Goal: Task Accomplishment & Management: Complete application form

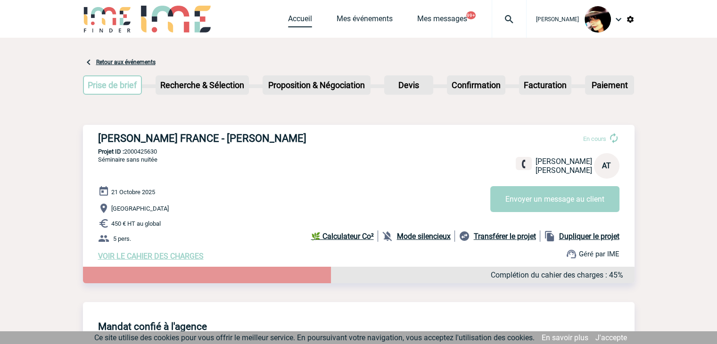
click at [288, 21] on link "Accueil" at bounding box center [300, 20] width 24 height 13
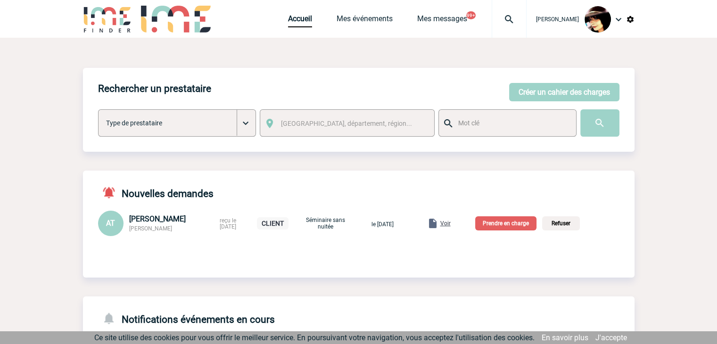
click at [496, 11] on div at bounding box center [508, 19] width 35 height 38
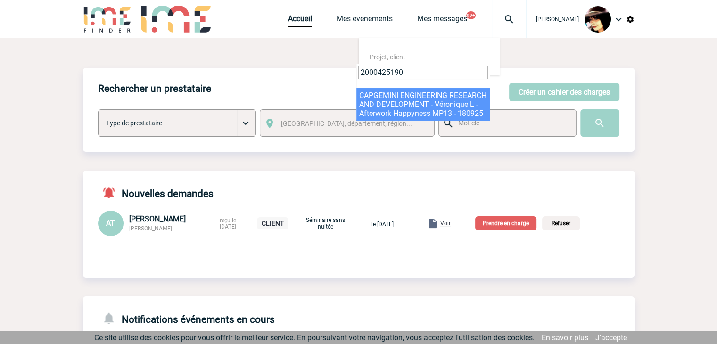
type input "2000425190"
select select "24691"
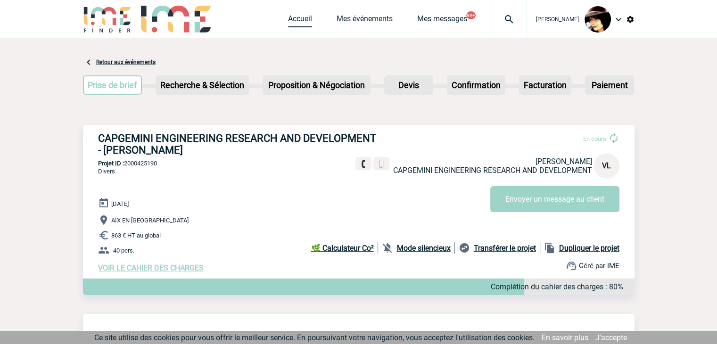
click at [292, 21] on link "Accueil" at bounding box center [300, 20] width 24 height 13
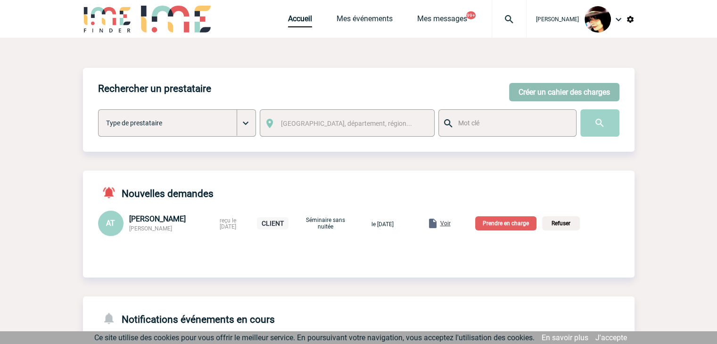
click at [554, 86] on button "Créer un cahier des charges" at bounding box center [564, 92] width 110 height 18
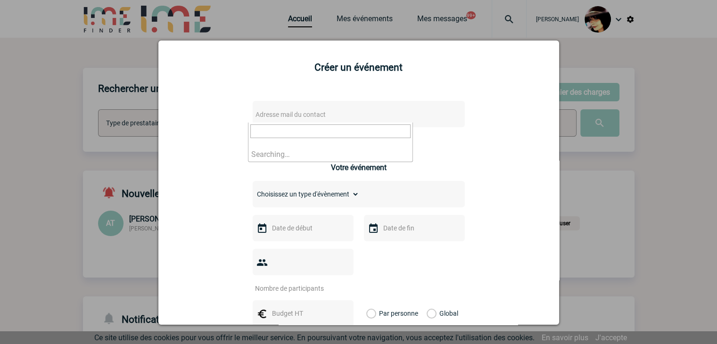
click at [303, 110] on span "Adresse mail du contact" at bounding box center [334, 114] width 165 height 13
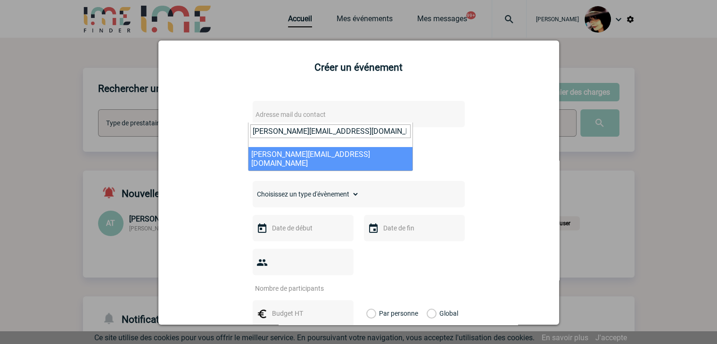
type input "delphine.russeil-boichon@knds.fr"
select select "115850"
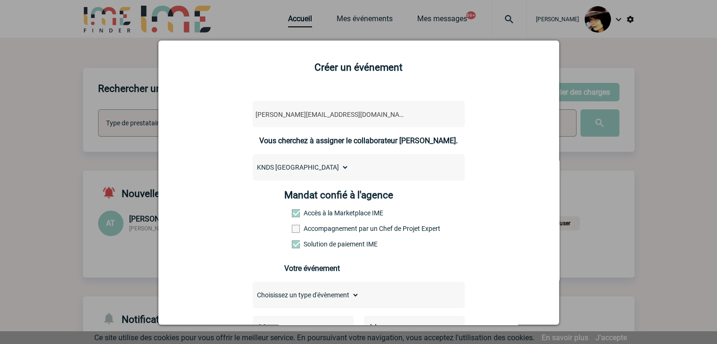
click at [292, 232] on span at bounding box center [296, 229] width 8 height 8
click at [0, 0] on input "Accompagnement par un Chef de Projet Expert" at bounding box center [0, 0] width 0 height 0
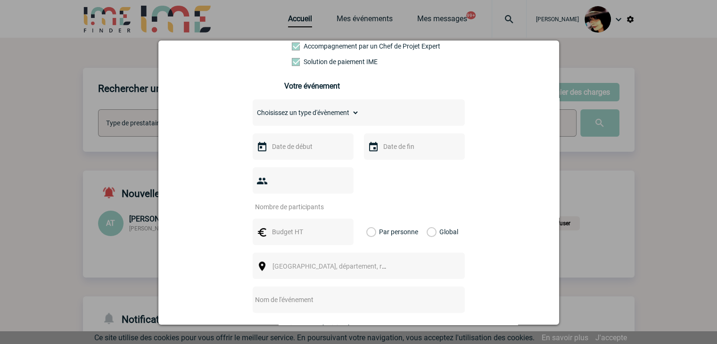
scroll to position [188, 0]
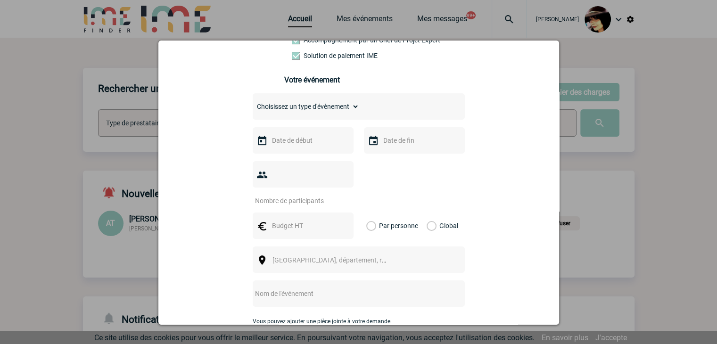
click at [281, 143] on input "text" at bounding box center [301, 140] width 65 height 12
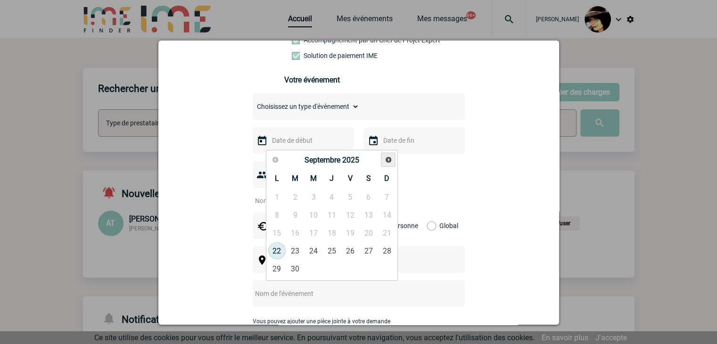
click at [386, 159] on span "Suivant" at bounding box center [388, 160] width 8 height 8
click at [317, 195] on link "3" at bounding box center [313, 196] width 17 height 17
type input "03-12-2025"
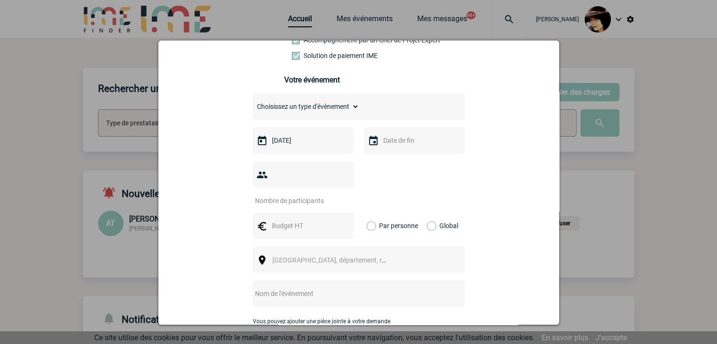
click at [299, 112] on select "Choisissez un type d'évènement Séminaire avec nuitée Séminaire sans nuitée Repa…" at bounding box center [306, 106] width 106 height 13
select select "2"
click at [253, 103] on select "Choisissez un type d'évènement Séminaire avec nuitée Séminaire sans nuitée Repa…" at bounding box center [306, 106] width 106 height 13
click at [287, 195] on input "number" at bounding box center [297, 201] width 89 height 12
type input "8"
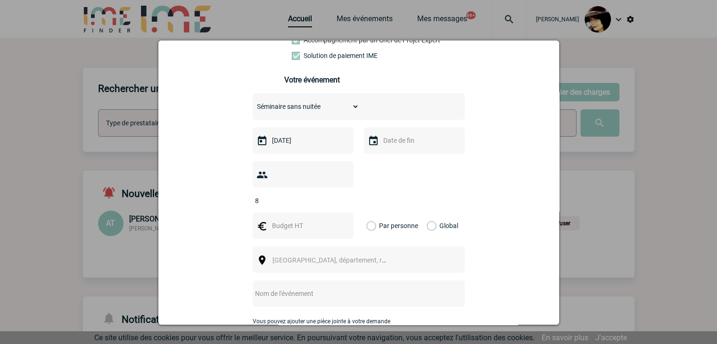
click at [285, 220] on input "text" at bounding box center [301, 226] width 65 height 12
type input "800"
click at [426, 212] on label "Global" at bounding box center [429, 225] width 6 height 26
click at [0, 0] on input "Global" at bounding box center [0, 0] width 0 height 0
click at [300, 256] on span "Ville, département, région..." at bounding box center [337, 260] width 131 height 8
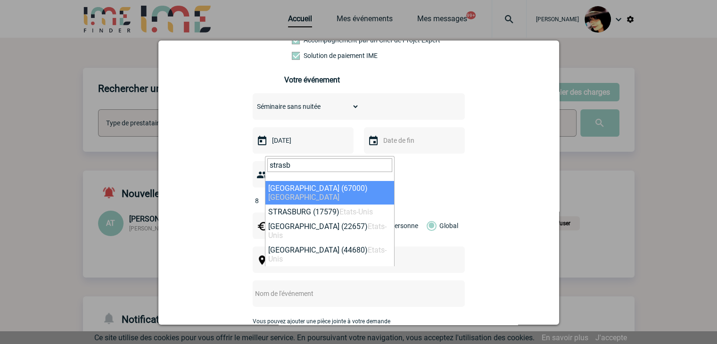
type input "strasb"
select select "19042"
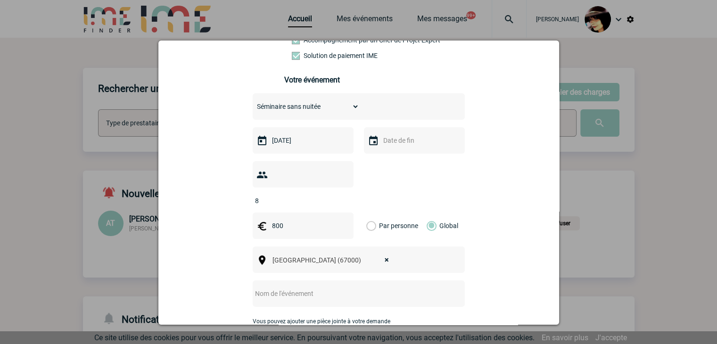
click at [312, 287] on input "text" at bounding box center [346, 293] width 187 height 12
paste input "Séminaire Artillerie - décembre 2025"
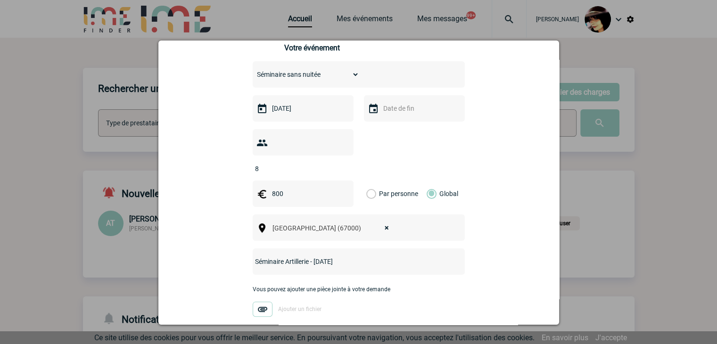
scroll to position [236, 0]
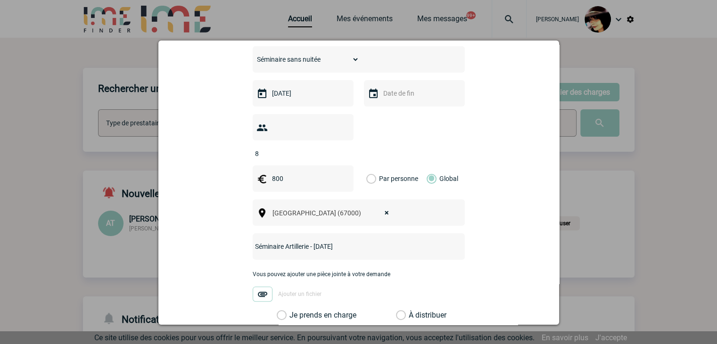
type input "Séminaire Artillerie - décembre 2025"
click at [396, 310] on label "À distribuer" at bounding box center [401, 314] width 10 height 9
click at [0, 0] on input "À distribuer" at bounding box center [0, 0] width 0 height 0
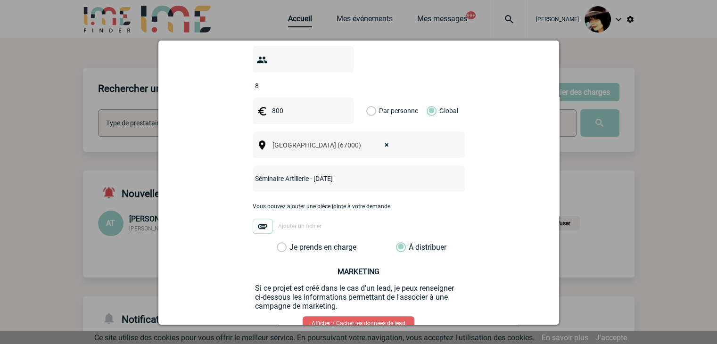
scroll to position [354, 0]
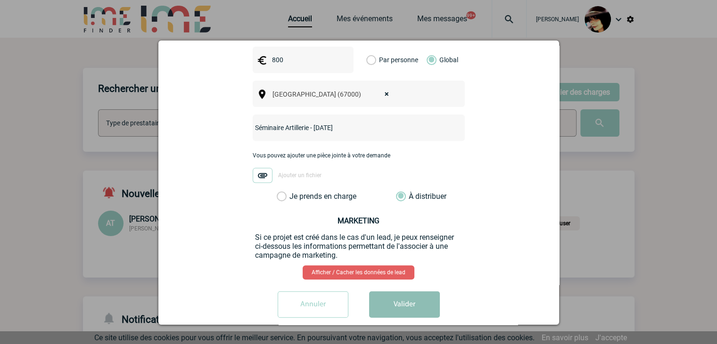
drag, startPoint x: 414, startPoint y: 291, endPoint x: 408, endPoint y: 290, distance: 5.2
click at [414, 291] on button "Valider" at bounding box center [404, 304] width 71 height 26
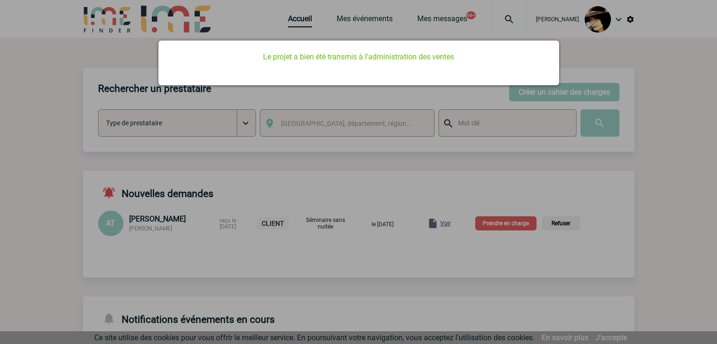
scroll to position [0, 0]
drag, startPoint x: 369, startPoint y: 134, endPoint x: 366, endPoint y: 125, distance: 9.7
click at [369, 132] on div at bounding box center [358, 172] width 717 height 344
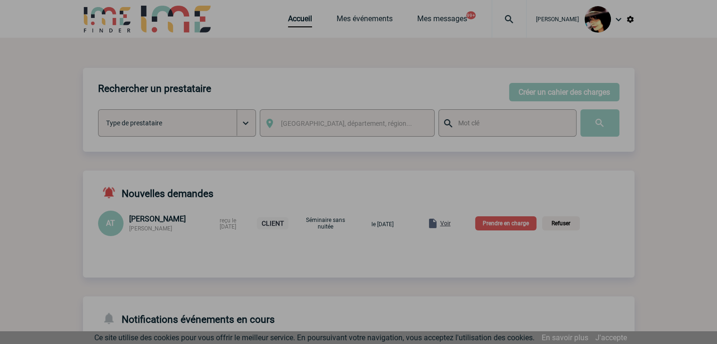
click at [287, 20] on div at bounding box center [358, 172] width 717 height 344
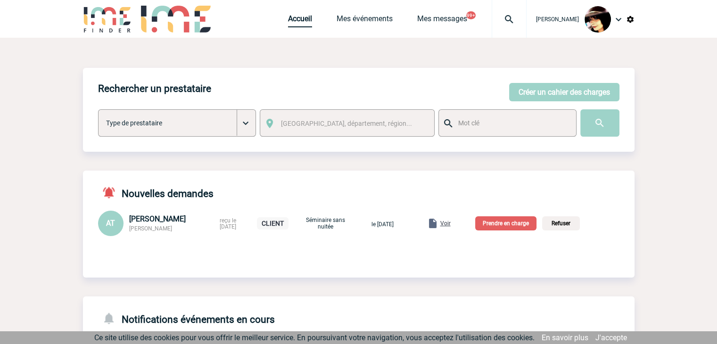
click at [288, 20] on link "Accueil" at bounding box center [300, 20] width 24 height 13
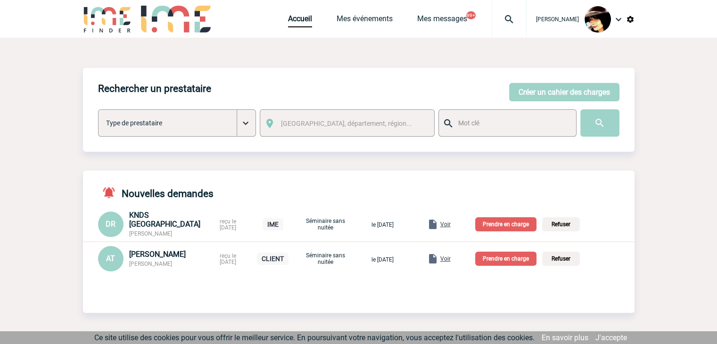
click at [450, 225] on span "Voir" at bounding box center [445, 224] width 10 height 7
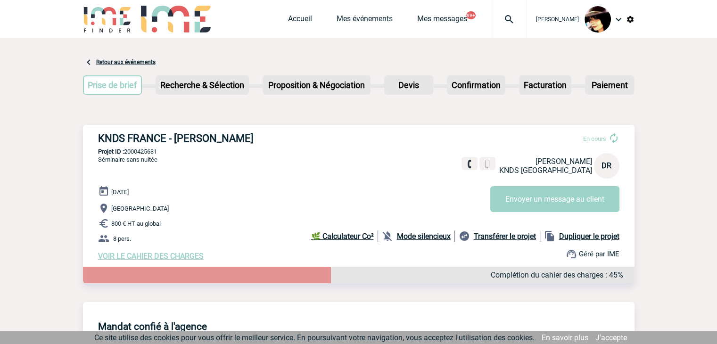
drag, startPoint x: 549, startPoint y: 122, endPoint x: 539, endPoint y: 123, distance: 9.9
click at [291, 14] on link "Accueil" at bounding box center [300, 20] width 24 height 13
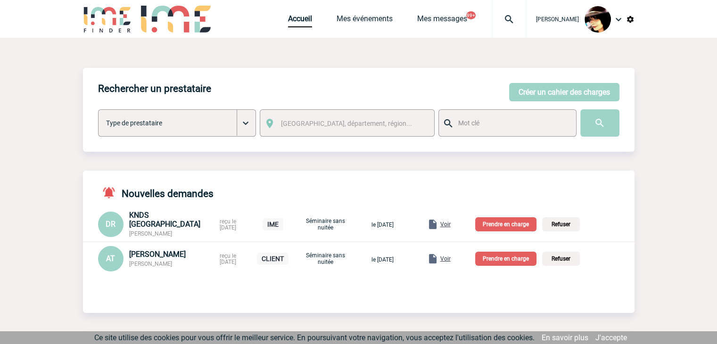
click at [504, 223] on p "Prendre en charge" at bounding box center [505, 224] width 61 height 14
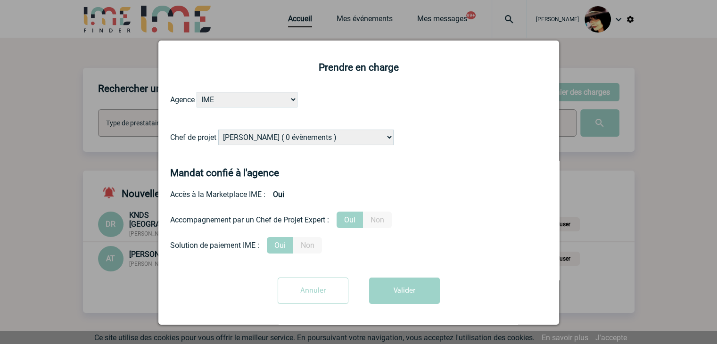
click at [269, 139] on select "Alizée VERLAGUET ( 0 évènements ) Anne-Françoise BONHOMME ( 181 évènements ) An…" at bounding box center [305, 138] width 175 height 16
select select "131349"
click at [268, 138] on select "Alizée VERLAGUET ( 0 évènements ) Anne-Françoise BONHOMME ( 181 évènements ) An…" at bounding box center [305, 138] width 175 height 16
click at [399, 292] on button "Valider" at bounding box center [404, 290] width 71 height 26
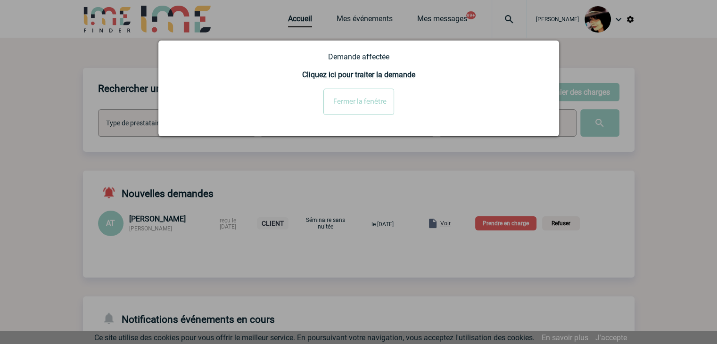
click at [359, 96] on input "Fermer la fenêtre" at bounding box center [358, 102] width 71 height 26
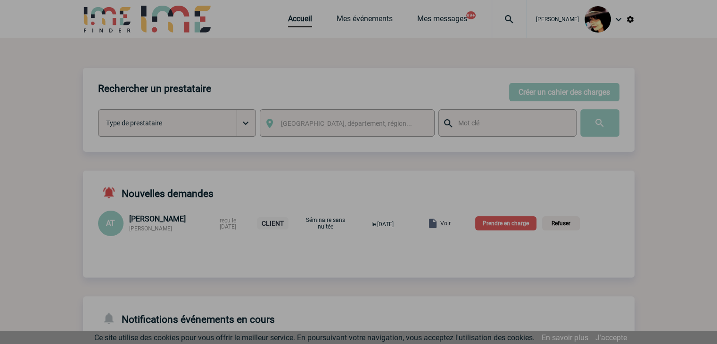
click at [521, 225] on body "Rachel SABOUREAU Accueil Mes événements 99+" at bounding box center [358, 309] width 717 height 619
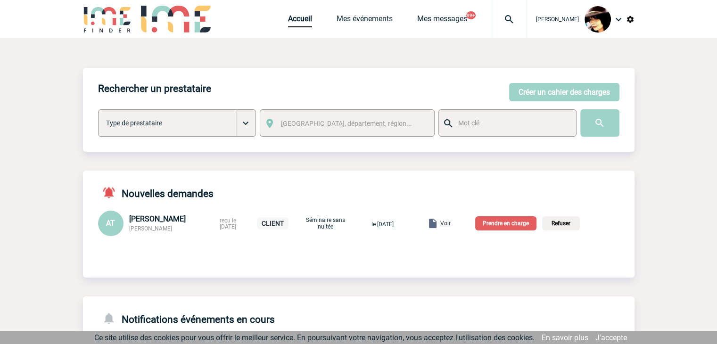
click at [521, 225] on p "Prendre en charge" at bounding box center [505, 223] width 61 height 14
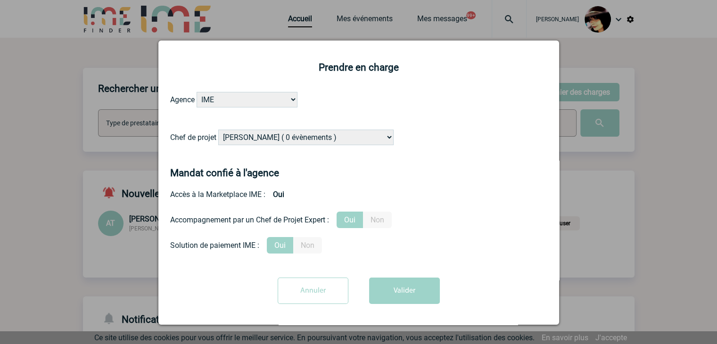
click at [322, 136] on select "[PERSON_NAME] ( 0 évènements ) [PERSON_NAME] ( 181 évènements ) [PERSON_NAME] (…" at bounding box center [305, 138] width 175 height 16
select select "131235"
click at [218, 130] on select "[PERSON_NAME] ( 0 évènements ) [PERSON_NAME] ( 181 évènements ) [PERSON_NAME] (…" at bounding box center [305, 138] width 175 height 16
click at [380, 289] on button "Valider" at bounding box center [404, 290] width 71 height 26
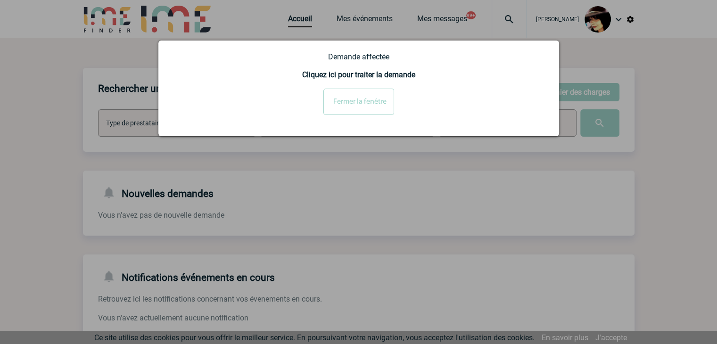
click at [362, 100] on input "Fermer la fenêtre" at bounding box center [358, 102] width 71 height 26
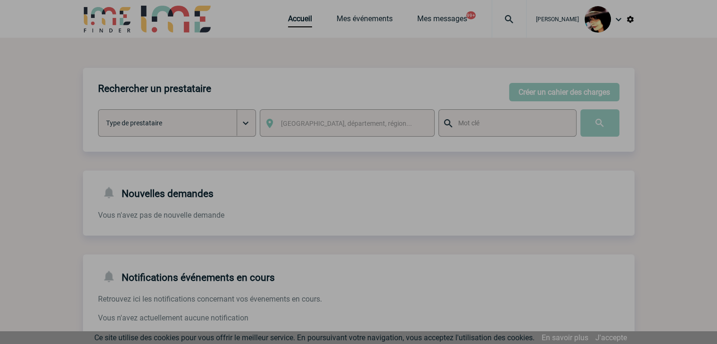
click at [526, 91] on div at bounding box center [358, 172] width 717 height 344
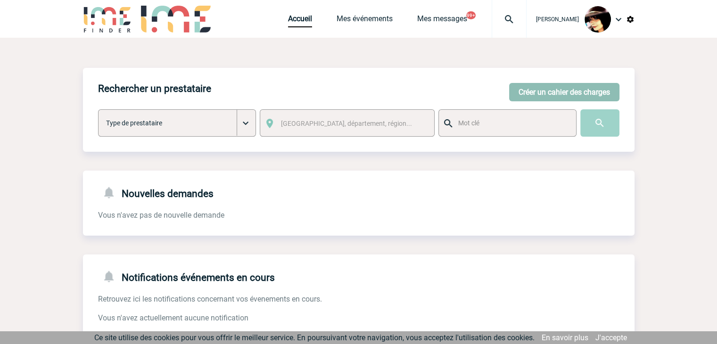
click at [526, 93] on button "Créer un cahier des charges" at bounding box center [564, 92] width 110 height 18
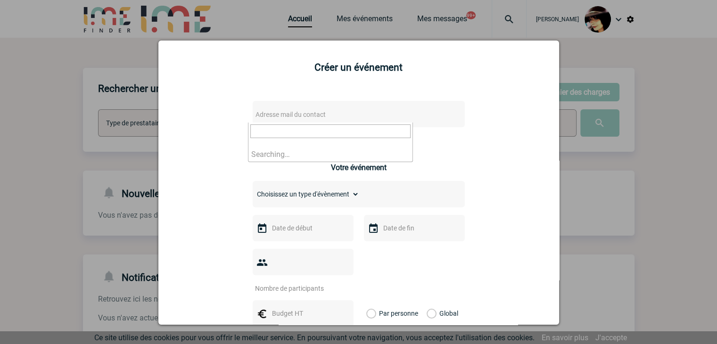
click at [328, 115] on span "Adresse mail du contact" at bounding box center [334, 114] width 165 height 13
type input "hristo.koshutanski@eviden.com"
click at [575, 55] on div at bounding box center [358, 172] width 717 height 344
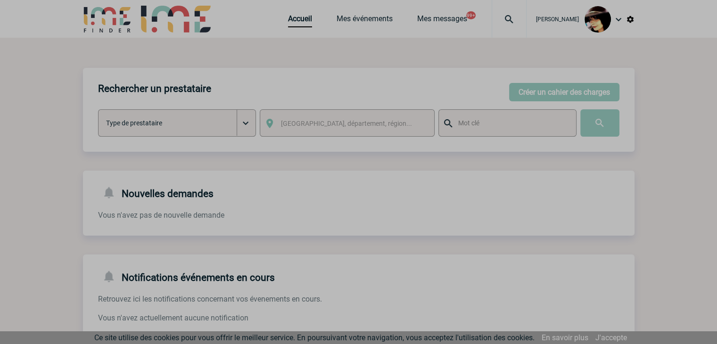
click at [496, 19] on div at bounding box center [358, 172] width 717 height 344
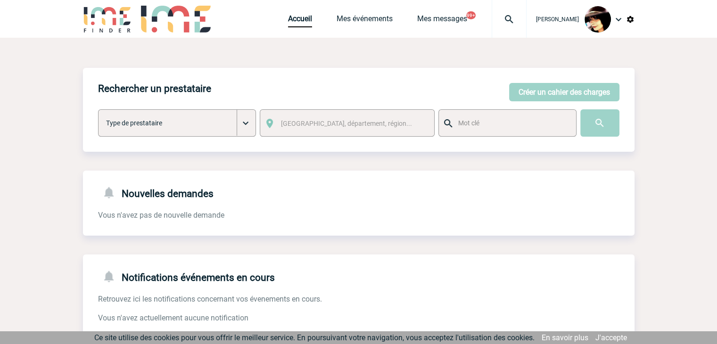
click at [498, 19] on img at bounding box center [509, 19] width 34 height 11
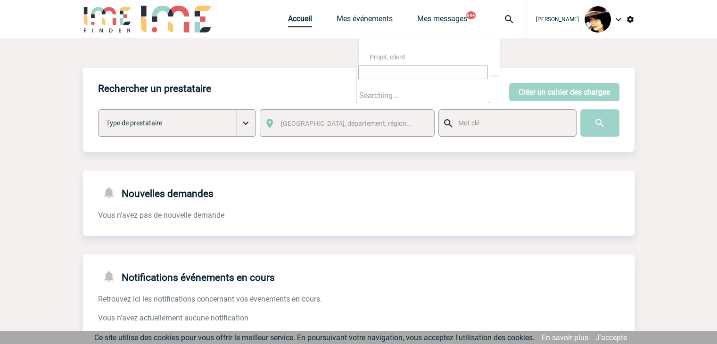
click at [413, 73] on input "search" at bounding box center [423, 72] width 130 height 14
type input "2000421119"
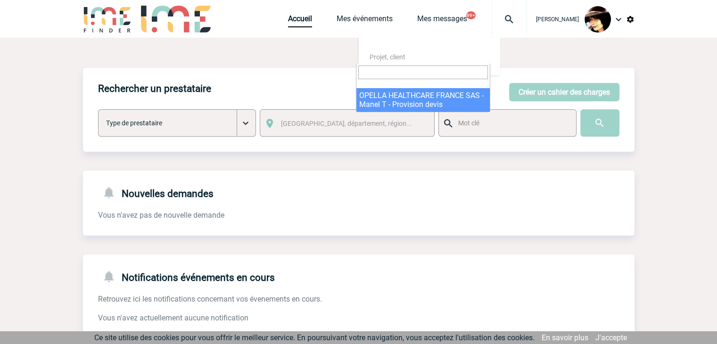
select select "20620"
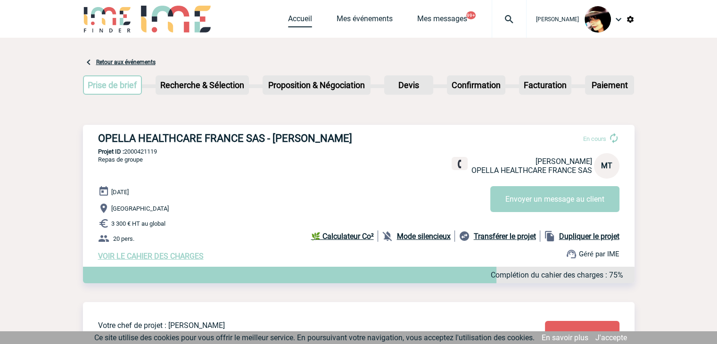
click at [288, 24] on link "Accueil" at bounding box center [300, 20] width 24 height 13
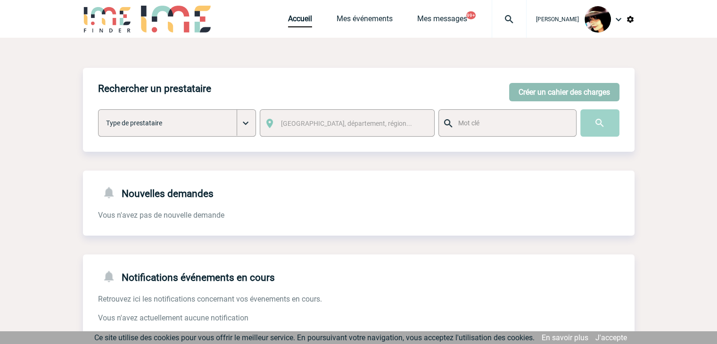
click at [534, 92] on button "Créer un cahier des charges" at bounding box center [564, 92] width 110 height 18
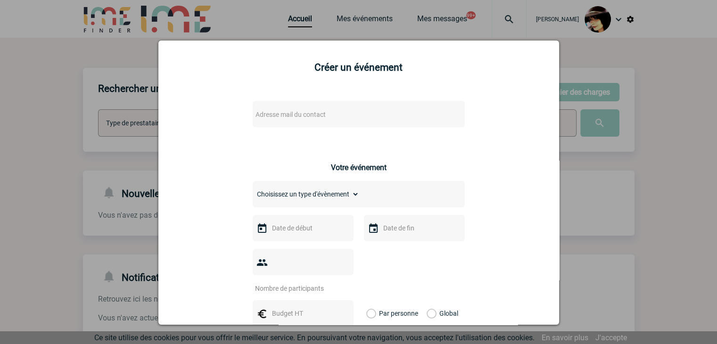
click at [334, 121] on span "Adresse mail du contact" at bounding box center [334, 114] width 165 height 13
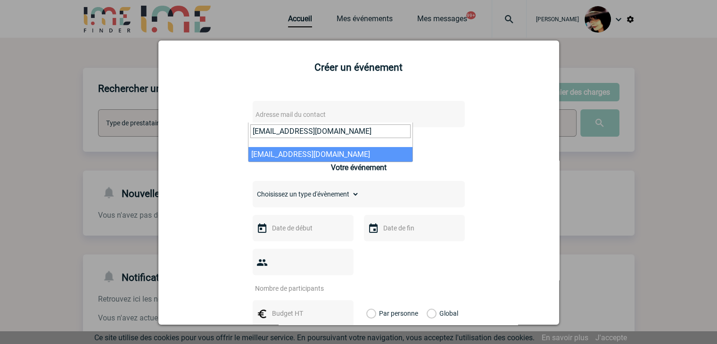
type input "manel.tedlaouti@sanofi.com"
select select "130895"
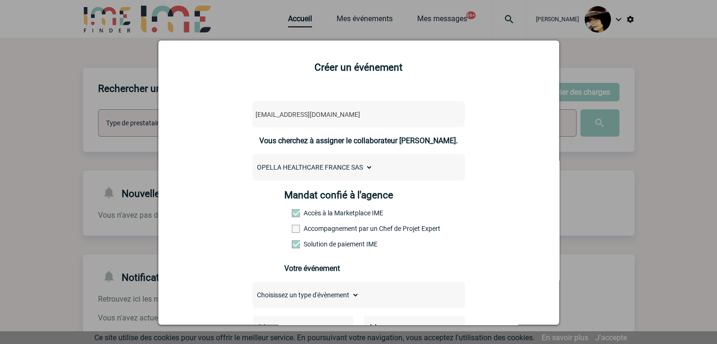
click at [292, 231] on span at bounding box center [296, 229] width 8 height 8
click at [0, 0] on input "Accompagnement par un Chef de Projet Expert" at bounding box center [0, 0] width 0 height 0
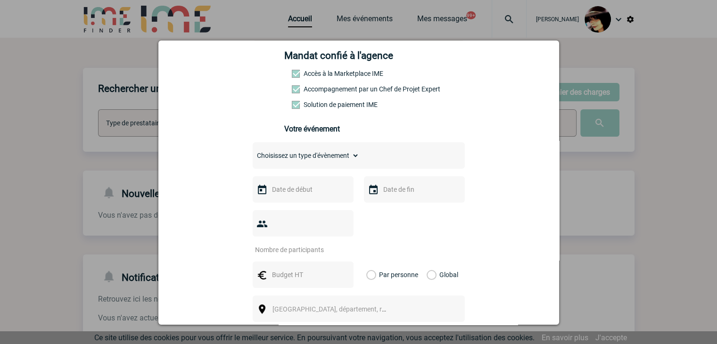
scroll to position [141, 0]
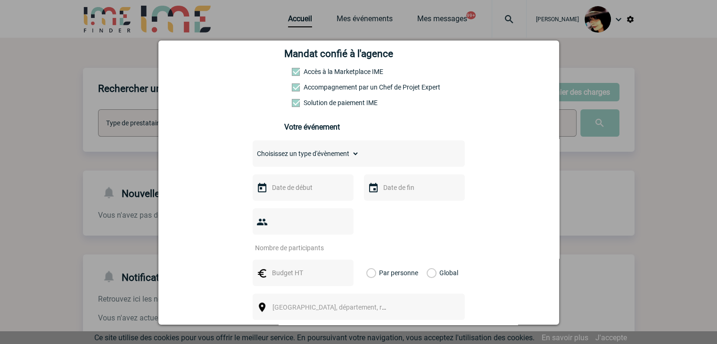
click at [268, 150] on select "Choisissez un type d'évènement Séminaire avec nuitée Séminaire sans nuitée Repa…" at bounding box center [306, 153] width 106 height 13
select select "3"
click at [253, 150] on select "Choisissez un type d'évènement Séminaire avec nuitée Séminaire sans nuitée Repa…" at bounding box center [306, 153] width 106 height 13
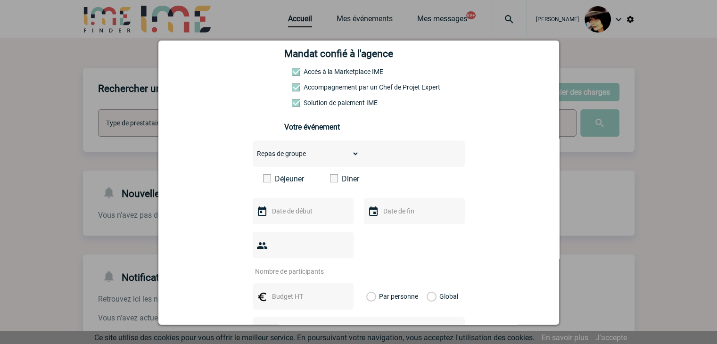
click at [330, 180] on span at bounding box center [334, 178] width 8 height 8
click at [0, 0] on input "Diner" at bounding box center [0, 0] width 0 height 0
click at [286, 206] on div at bounding box center [303, 211] width 101 height 26
click at [287, 216] on input "text" at bounding box center [301, 211] width 65 height 12
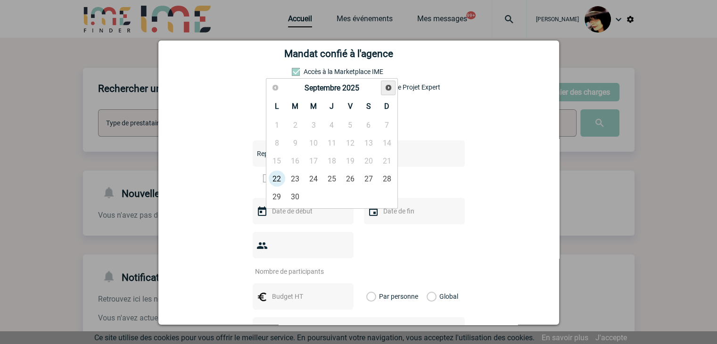
click at [383, 89] on link "Suivant" at bounding box center [388, 88] width 15 height 15
click at [298, 140] on link "7" at bounding box center [294, 142] width 17 height 17
type input "07-10-2025"
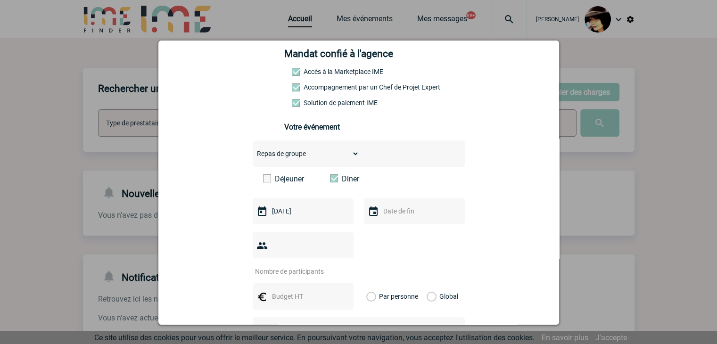
click at [279, 265] on input "number" at bounding box center [297, 271] width 89 height 12
type input "20"
click at [284, 290] on input "text" at bounding box center [301, 296] width 65 height 12
type input "1200"
click at [428, 283] on label "Global" at bounding box center [429, 296] width 6 height 26
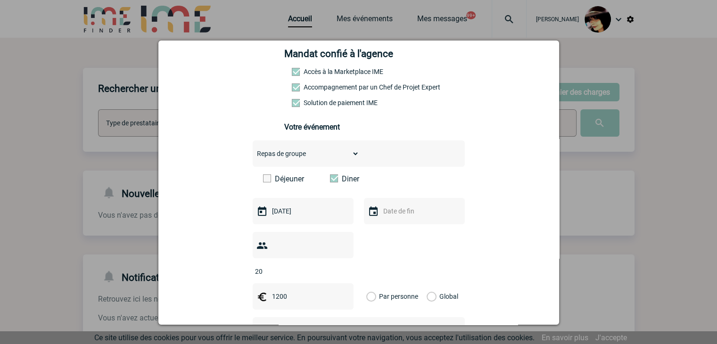
click at [0, 0] on input "Global" at bounding box center [0, 0] width 0 height 0
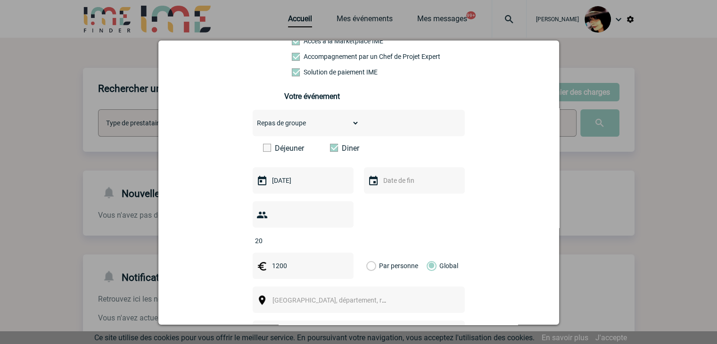
scroll to position [188, 0]
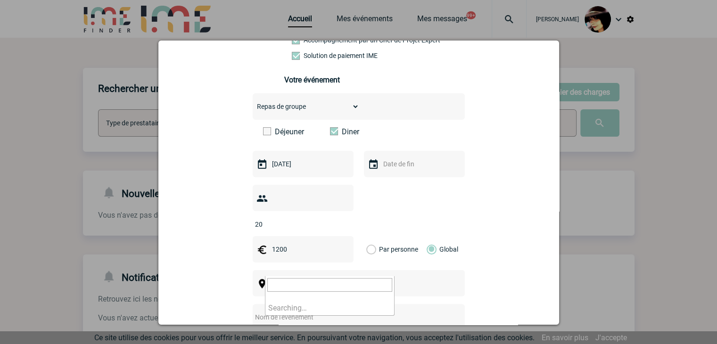
click at [331, 280] on span "[GEOGRAPHIC_DATA], département, région..." at bounding box center [337, 284] width 131 height 8
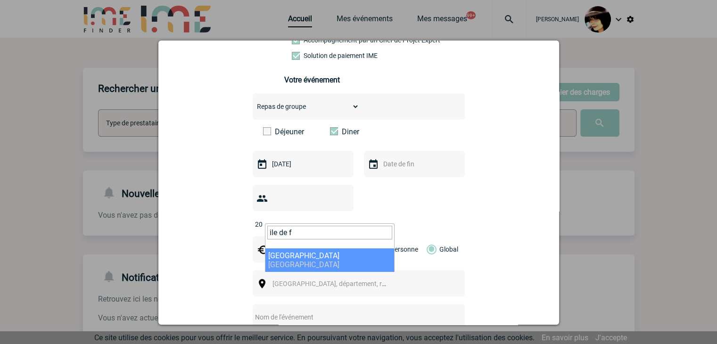
type input "ile de f"
select select "2"
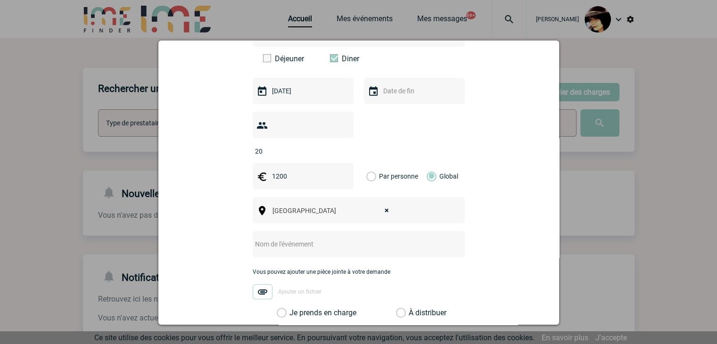
scroll to position [283, 0]
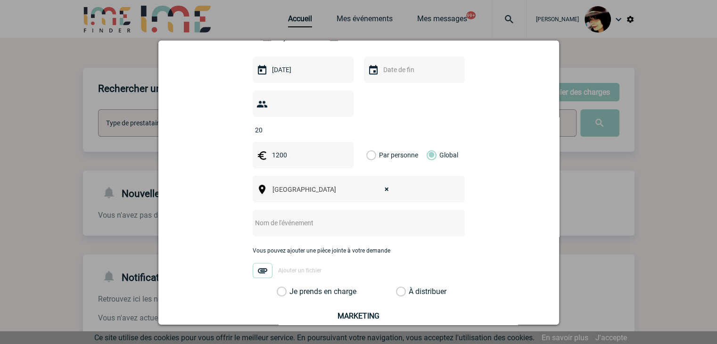
click at [281, 217] on input "text" at bounding box center [346, 223] width 187 height 12
paste input "OPELLA / Le Village à Neuilly"
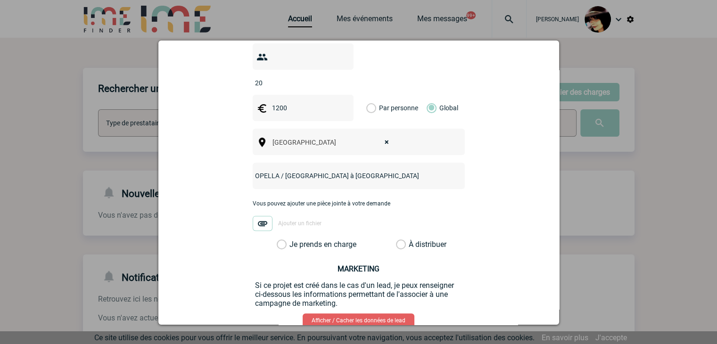
type input "OPELLA / Le Village à Neuilly"
click at [400, 240] on label "À distribuer" at bounding box center [401, 244] width 10 height 9
click at [0, 0] on input "À distribuer" at bounding box center [0, 0] width 0 height 0
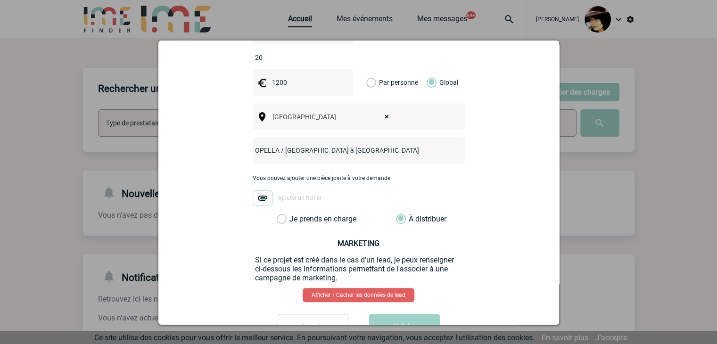
scroll to position [378, 0]
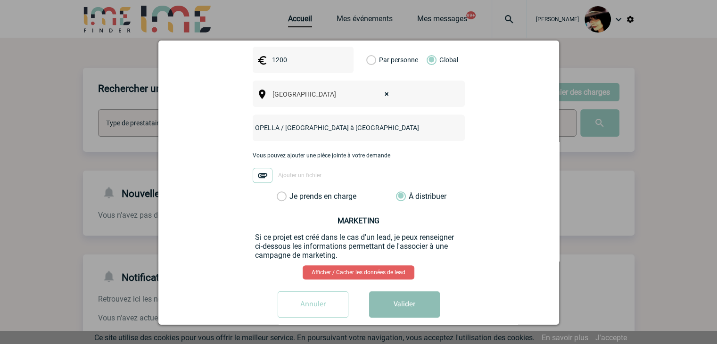
click at [419, 291] on button "Valider" at bounding box center [404, 304] width 71 height 26
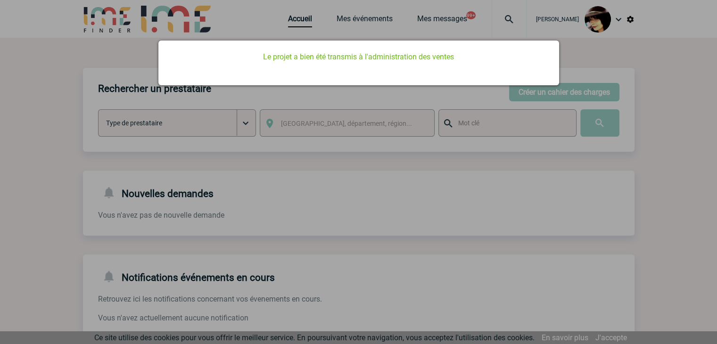
scroll to position [0, 0]
click at [413, 123] on div at bounding box center [358, 172] width 717 height 344
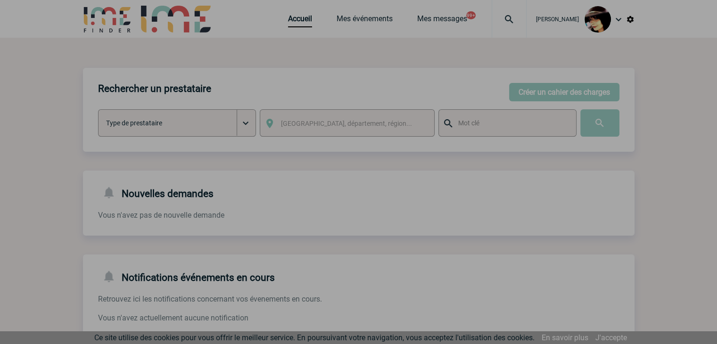
click at [291, 17] on div at bounding box center [358, 172] width 717 height 344
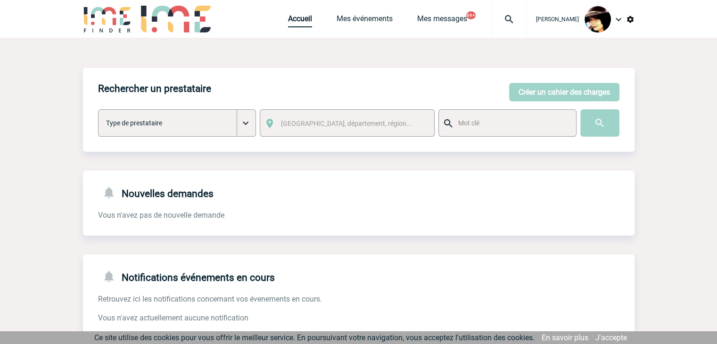
click at [291, 19] on link "Accueil" at bounding box center [300, 20] width 24 height 13
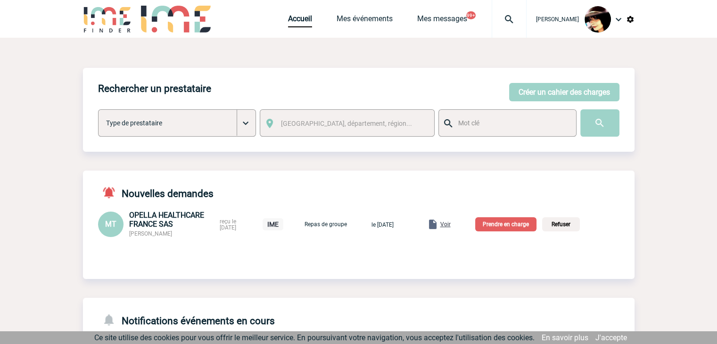
click at [450, 225] on span "Voir" at bounding box center [445, 224] width 10 height 7
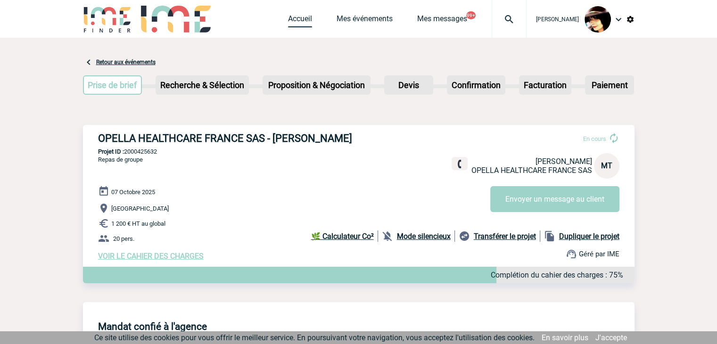
click at [296, 19] on link "Accueil" at bounding box center [300, 20] width 24 height 13
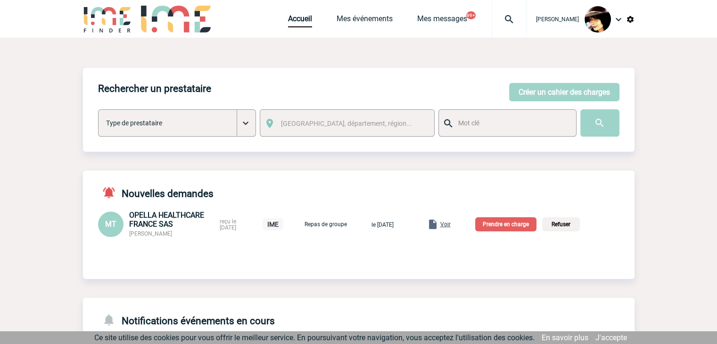
click at [508, 221] on p "Prendre en charge" at bounding box center [505, 224] width 61 height 14
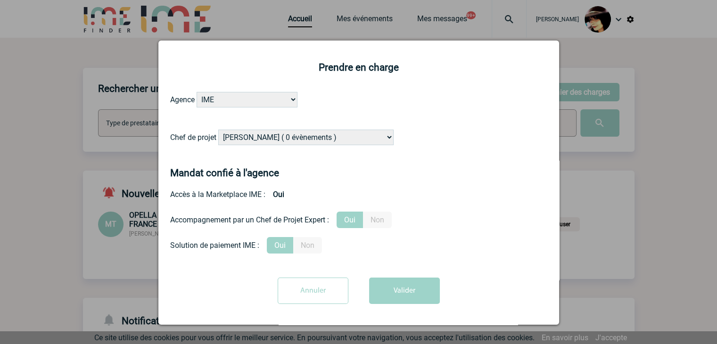
click at [264, 138] on select "[PERSON_NAME] ( 0 évènements ) [PERSON_NAME] ( 181 évènements ) [PERSON_NAME] (…" at bounding box center [305, 138] width 175 height 16
select select "131234"
click at [264, 138] on select "[PERSON_NAME] ( 0 évènements ) [PERSON_NAME] ( 181 évènements ) [PERSON_NAME] (…" at bounding box center [305, 138] width 175 height 16
click at [406, 291] on button "Valider" at bounding box center [404, 290] width 71 height 26
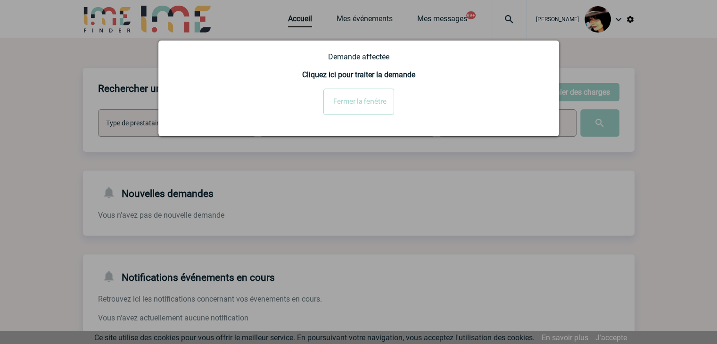
click at [343, 110] on input "Fermer la fenêtre" at bounding box center [358, 102] width 71 height 26
